Goal: Task Accomplishment & Management: Manage account settings

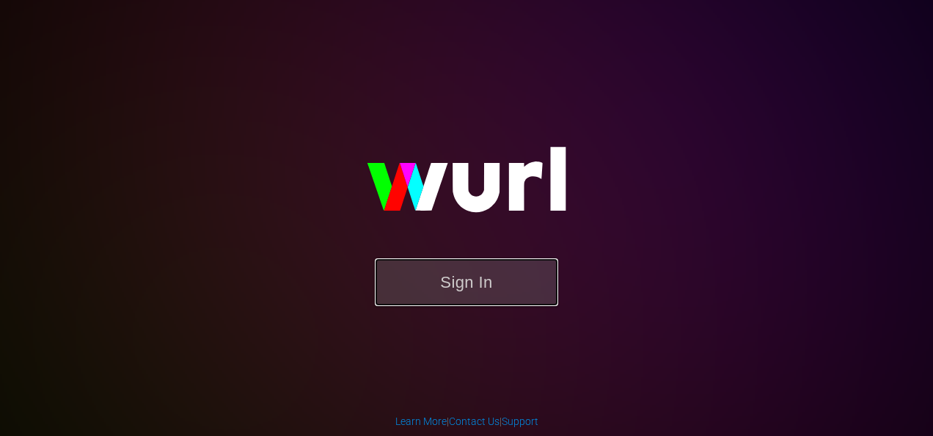
click at [472, 286] on button "Sign In" at bounding box center [466, 282] width 183 height 48
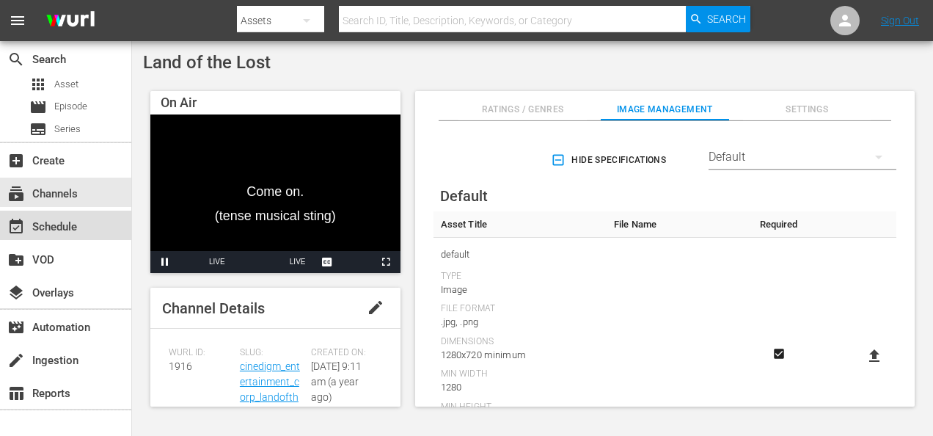
click at [69, 227] on div "event_available Schedule" at bounding box center [41, 224] width 82 height 13
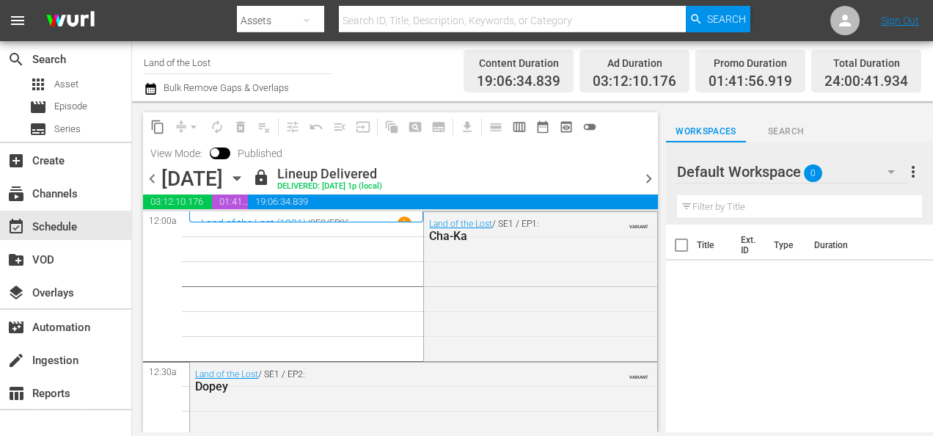
click at [245, 175] on icon "button" at bounding box center [237, 178] width 16 height 16
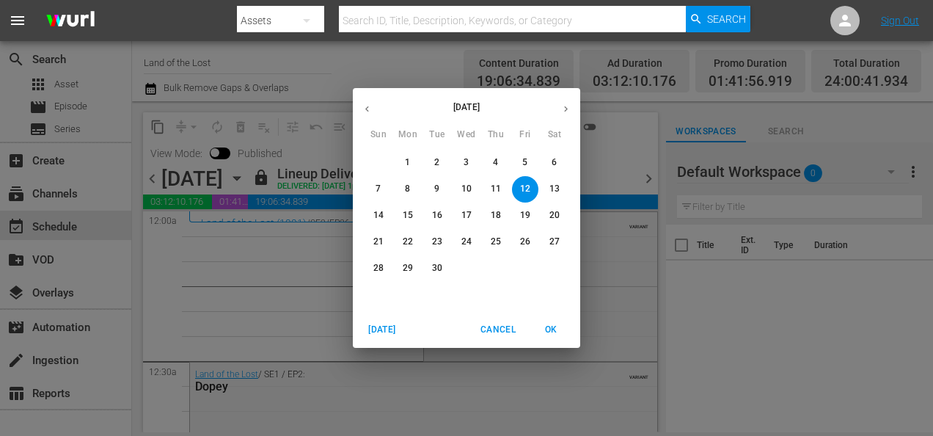
click at [571, 112] on icon "button" at bounding box center [566, 108] width 11 height 11
click at [382, 194] on span "5" at bounding box center [378, 189] width 26 height 12
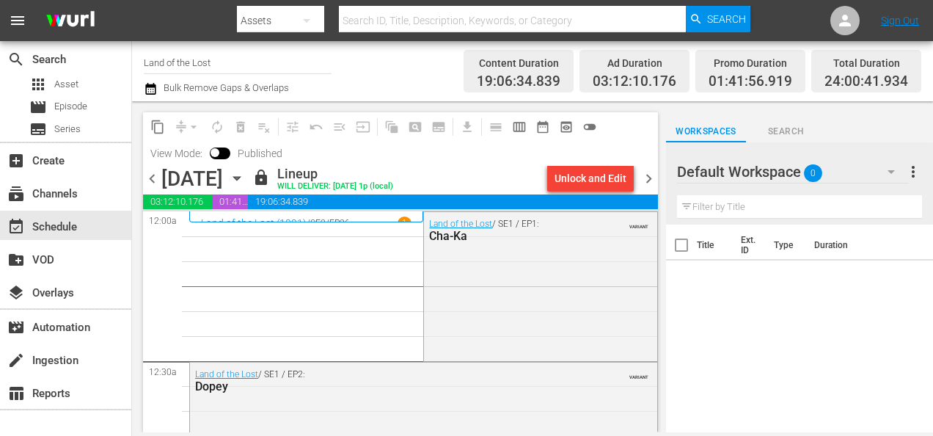
click at [651, 181] on span "chevron_right" at bounding box center [649, 178] width 18 height 18
click at [647, 184] on span "chevron_right" at bounding box center [649, 178] width 18 height 18
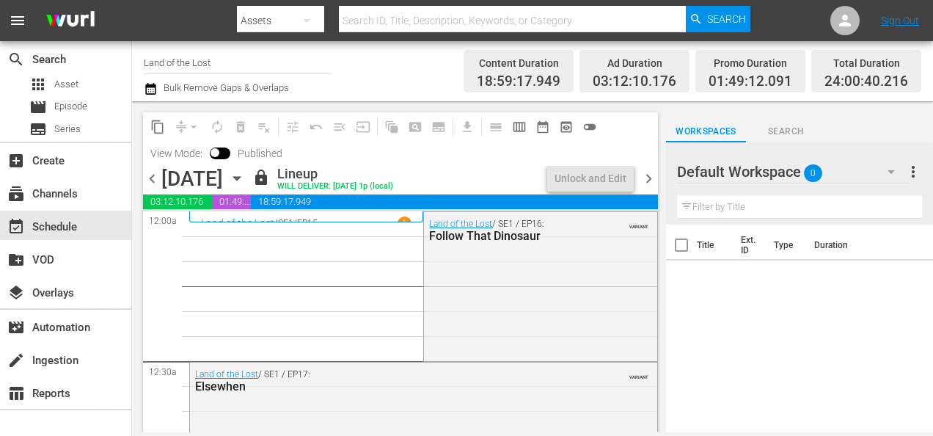
click at [649, 180] on span "chevron_right" at bounding box center [649, 178] width 18 height 18
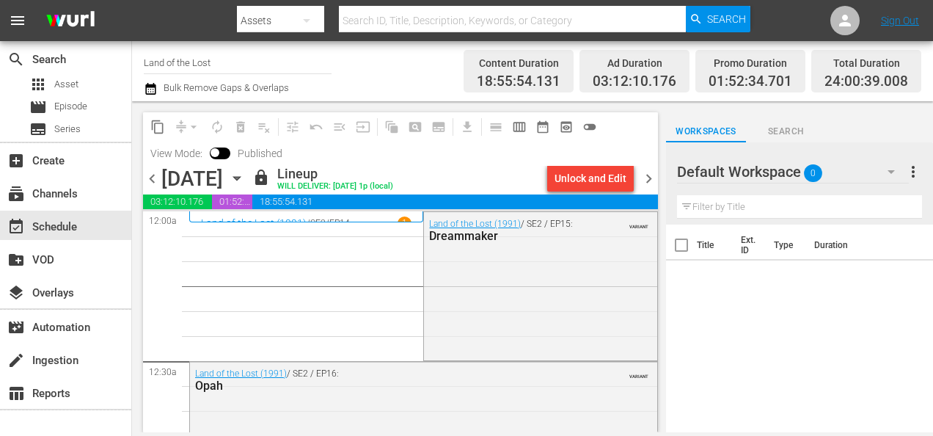
click at [650, 178] on span "chevron_right" at bounding box center [649, 178] width 18 height 18
click at [653, 180] on span "chevron_right" at bounding box center [649, 178] width 18 height 18
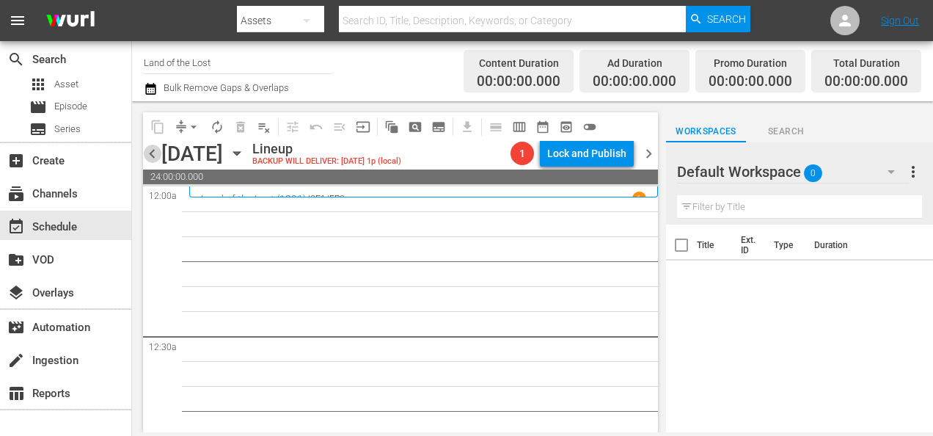
click at [151, 157] on span "chevron_left" at bounding box center [152, 154] width 18 height 18
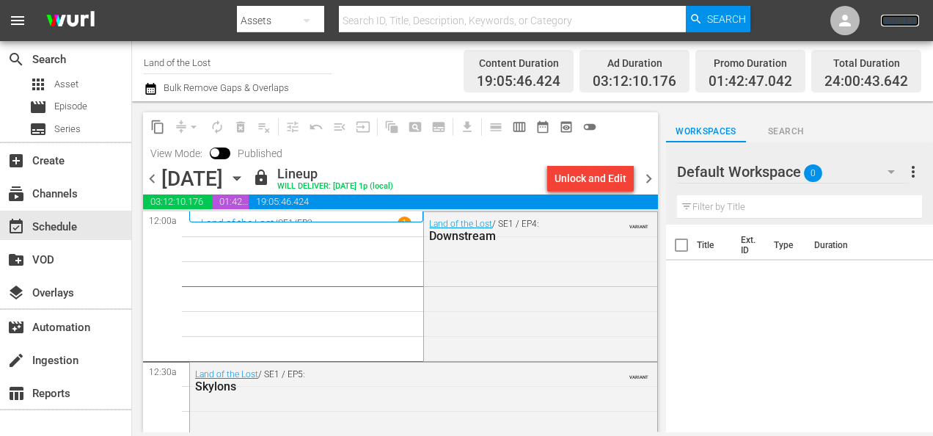
drag, startPoint x: 903, startPoint y: 21, endPoint x: 895, endPoint y: 35, distance: 16.1
click at [903, 21] on link "Sign Out" at bounding box center [900, 21] width 38 height 12
